Goal: Information Seeking & Learning: Learn about a topic

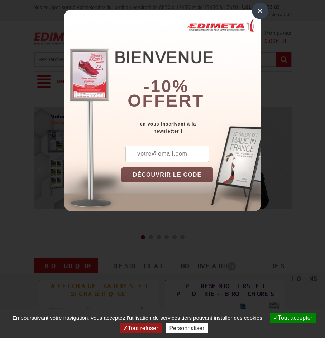
click at [259, 11] on div "×" at bounding box center [260, 11] width 16 height 16
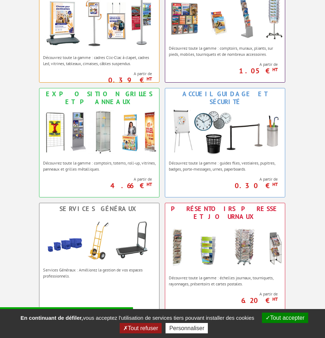
scroll to position [308, 0]
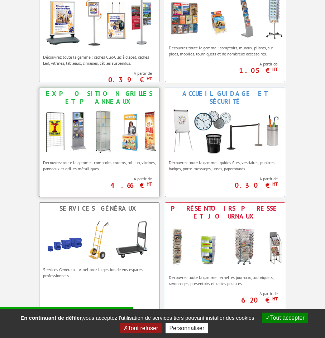
click at [82, 91] on div "Exposition Grilles et Panneaux" at bounding box center [99, 98] width 116 height 16
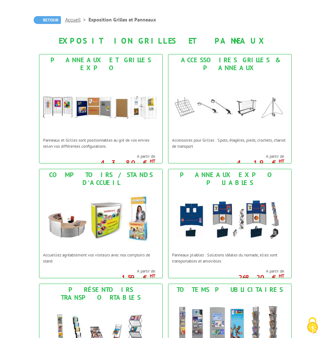
scroll to position [85, 0]
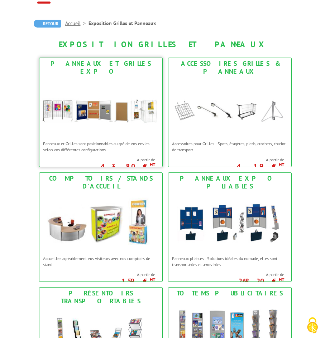
click at [112, 100] on img at bounding box center [100, 107] width 123 height 60
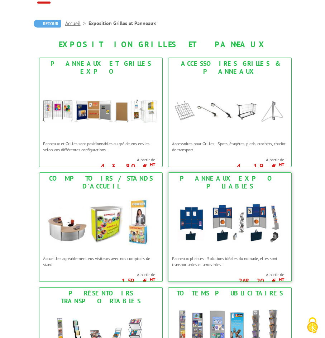
click at [213, 192] on img at bounding box center [229, 222] width 123 height 60
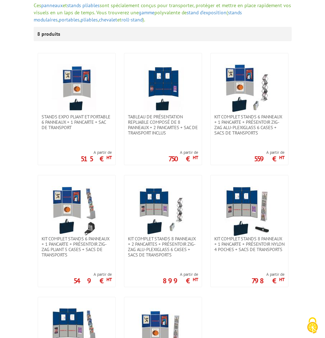
scroll to position [143, 0]
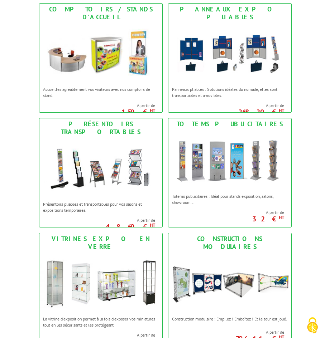
scroll to position [285, 0]
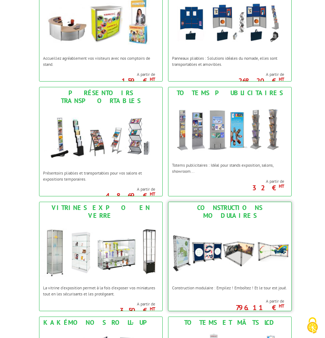
click at [220, 260] on img at bounding box center [229, 252] width 123 height 60
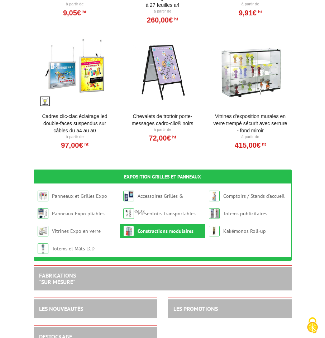
scroll to position [956, 0]
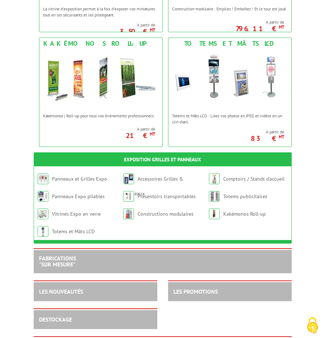
scroll to position [567, 0]
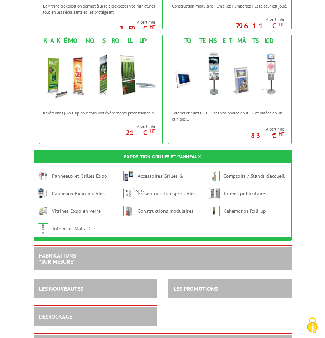
click at [56, 255] on link "FABRICATIONS "Sur Mesure"" at bounding box center [57, 259] width 37 height 14
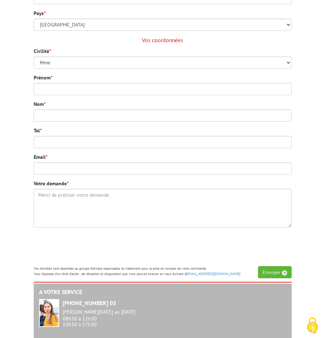
scroll to position [265, 0]
